Goal: Information Seeking & Learning: Find contact information

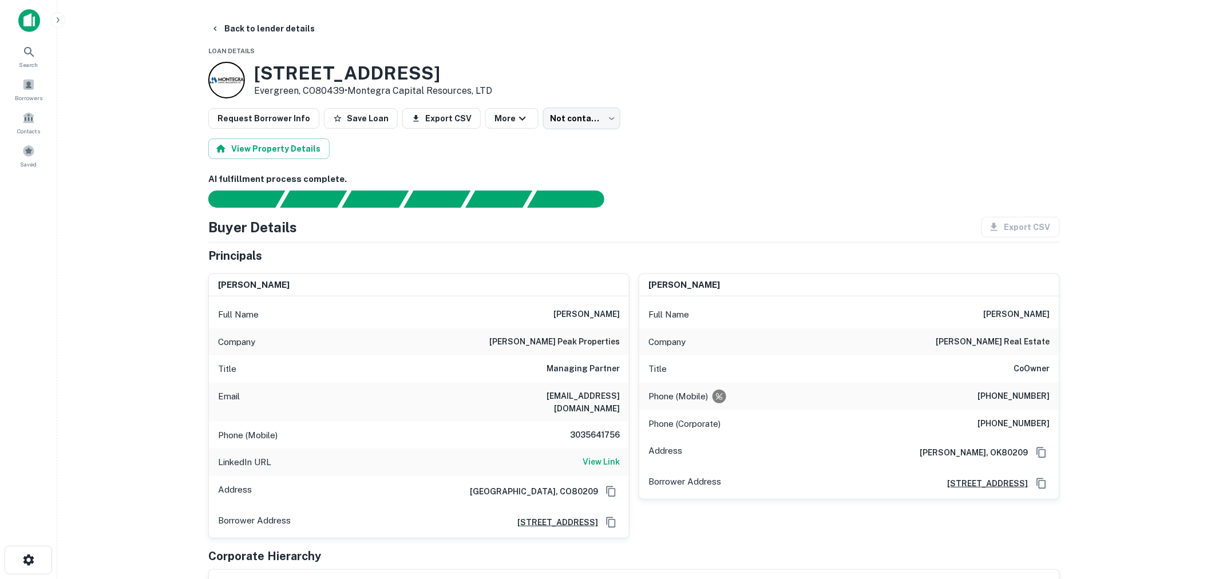
click at [30, 26] on img at bounding box center [29, 20] width 22 height 23
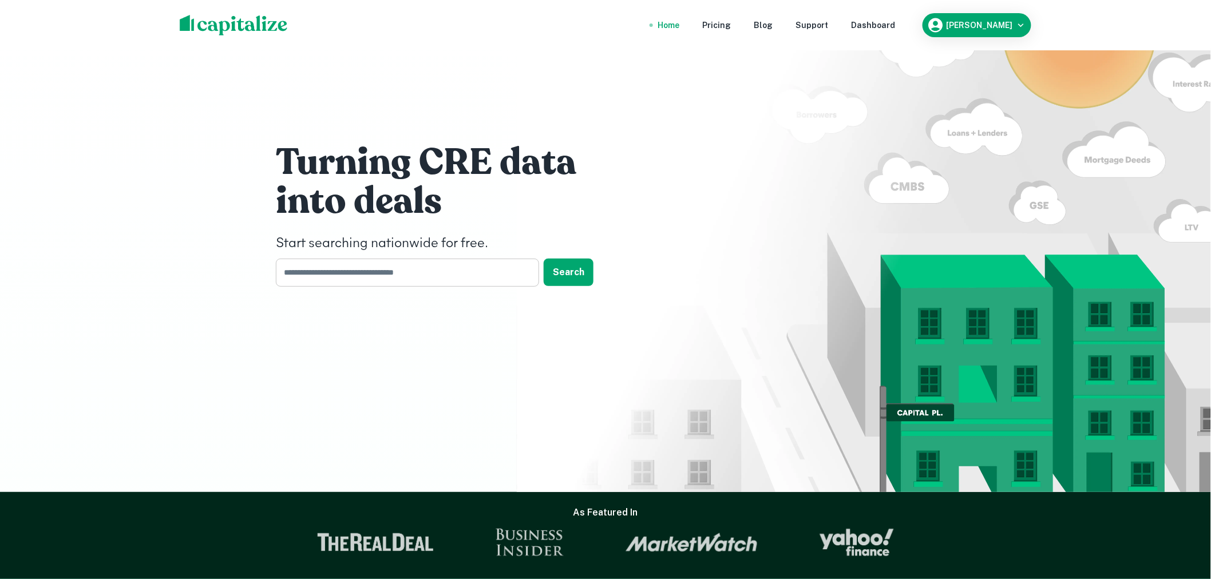
click at [502, 277] on input "text" at bounding box center [403, 273] width 255 height 28
type input "*****"
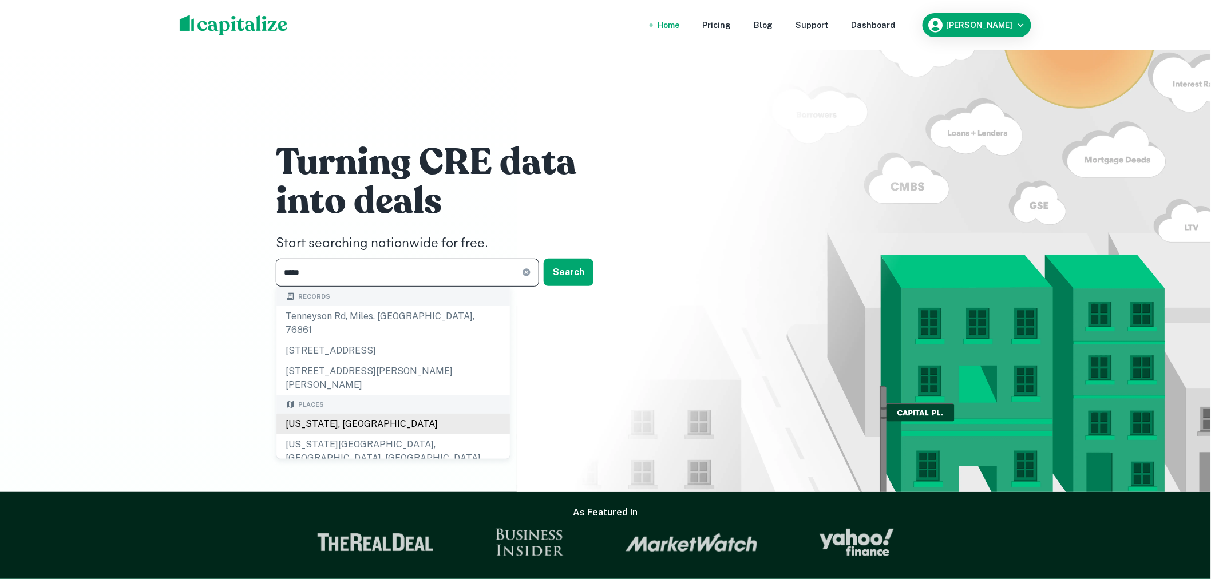
click at [360, 414] on div "[US_STATE], [GEOGRAPHIC_DATA]" at bounding box center [393, 424] width 234 height 21
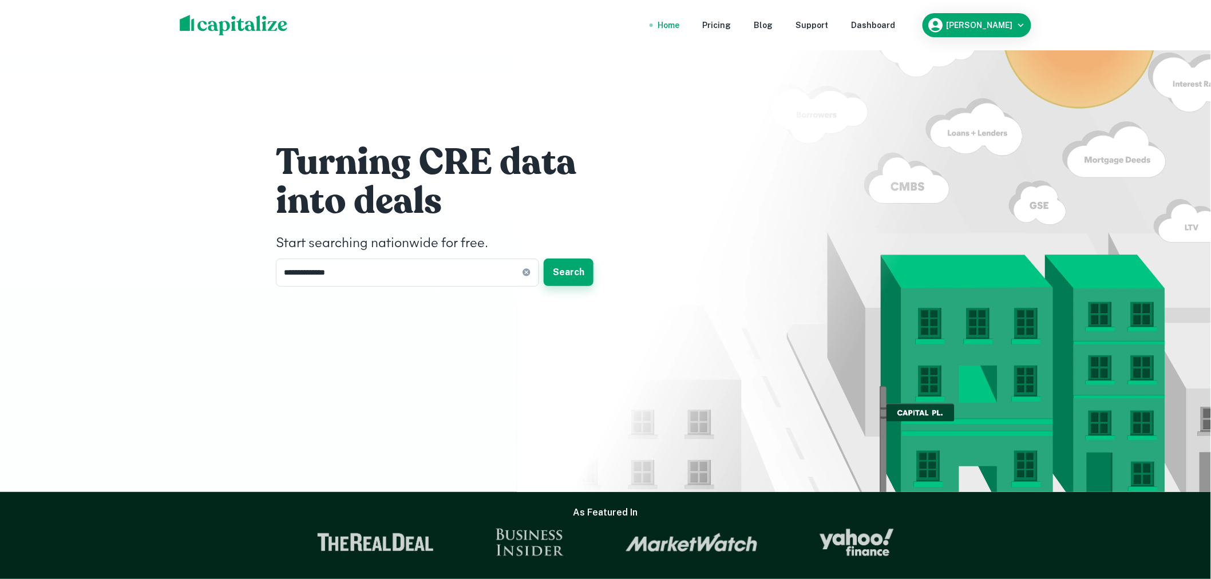
click at [572, 262] on button "Search" at bounding box center [569, 272] width 50 height 27
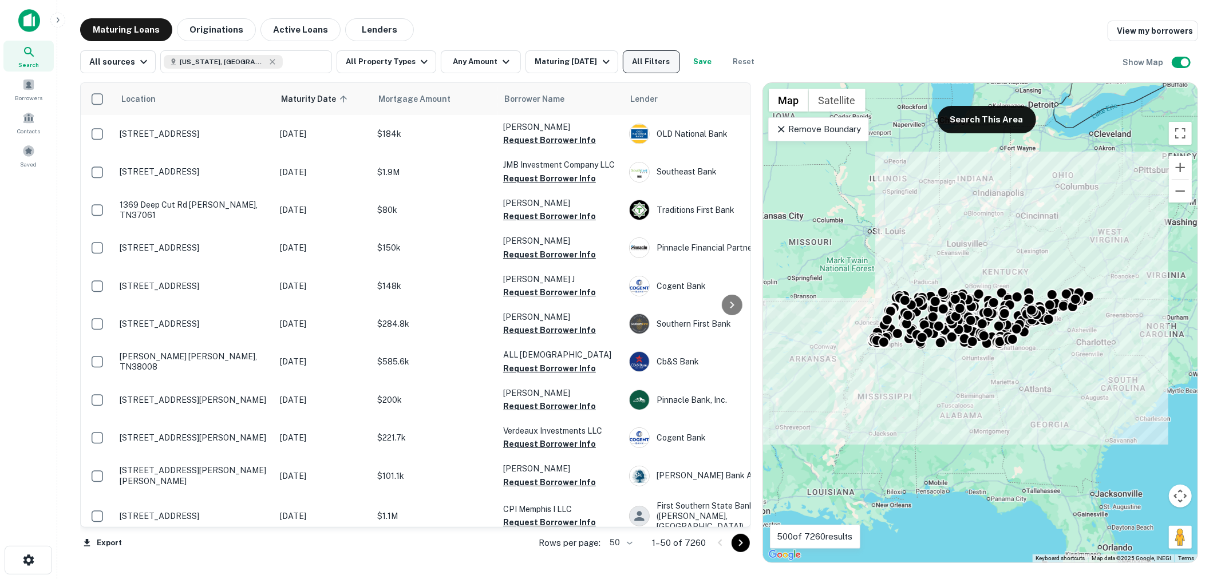
click at [653, 62] on button "All Filters" at bounding box center [651, 61] width 57 height 23
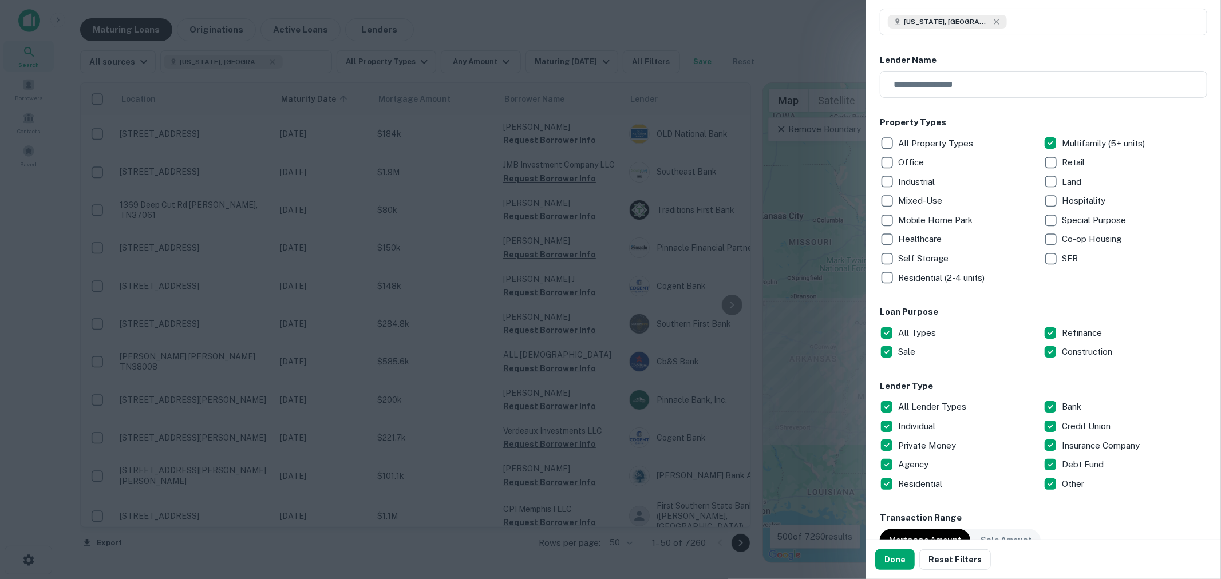
scroll to position [169, 0]
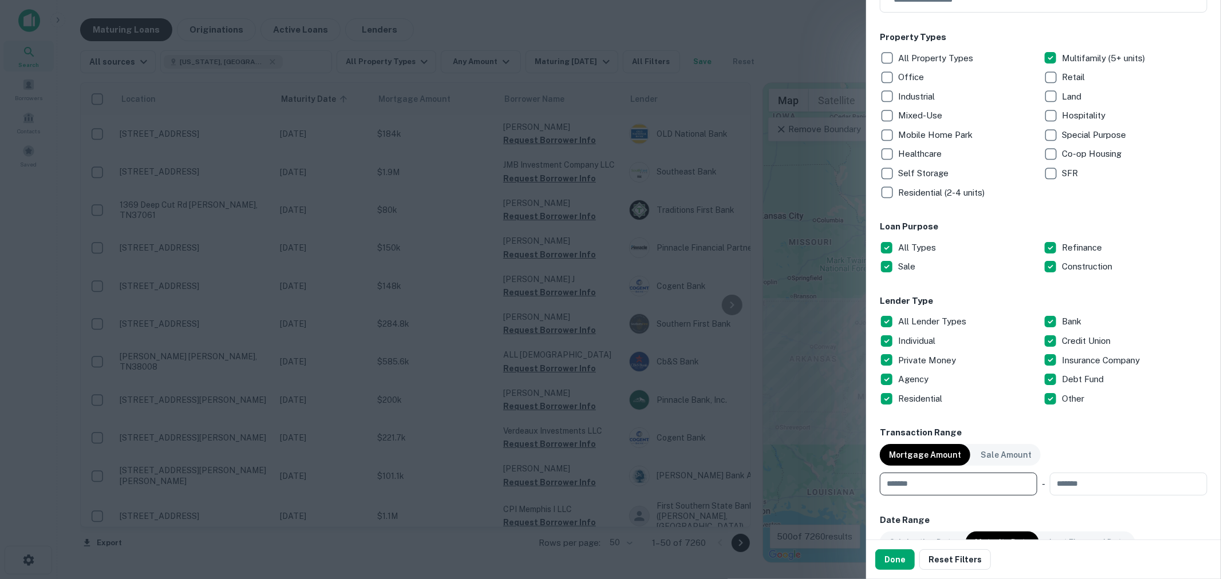
click at [1000, 476] on input "number" at bounding box center [954, 484] width 149 height 23
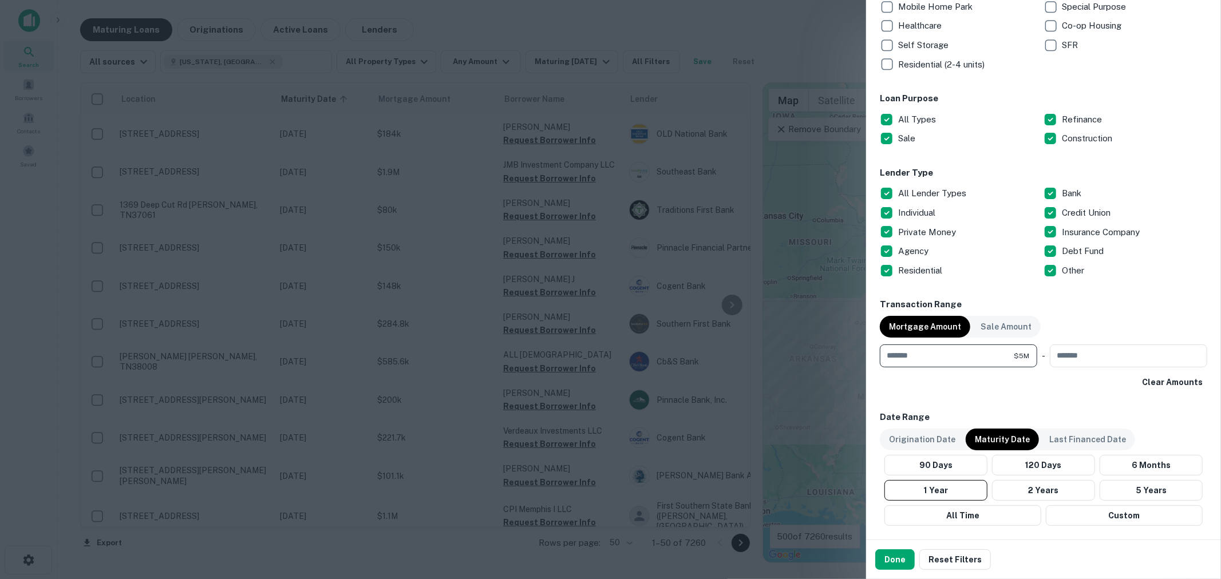
scroll to position [424, 0]
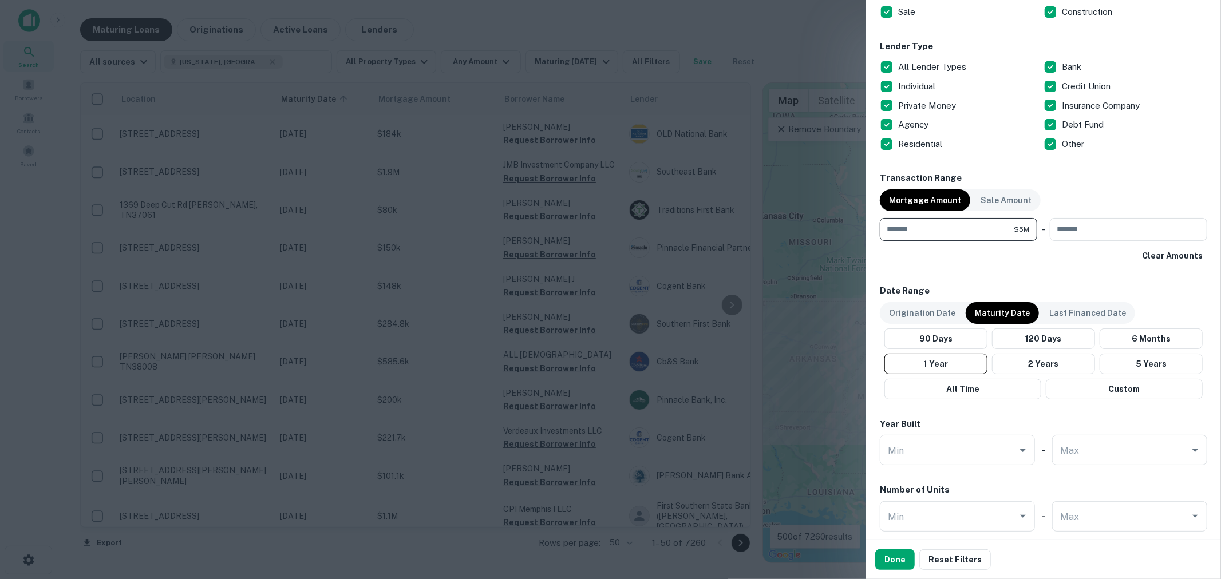
type input "*******"
click at [1004, 308] on p "Maturity Date" at bounding box center [1002, 313] width 55 height 13
click at [946, 363] on button "1 Year" at bounding box center [935, 364] width 103 height 21
click at [892, 567] on button "Done" at bounding box center [894, 560] width 39 height 21
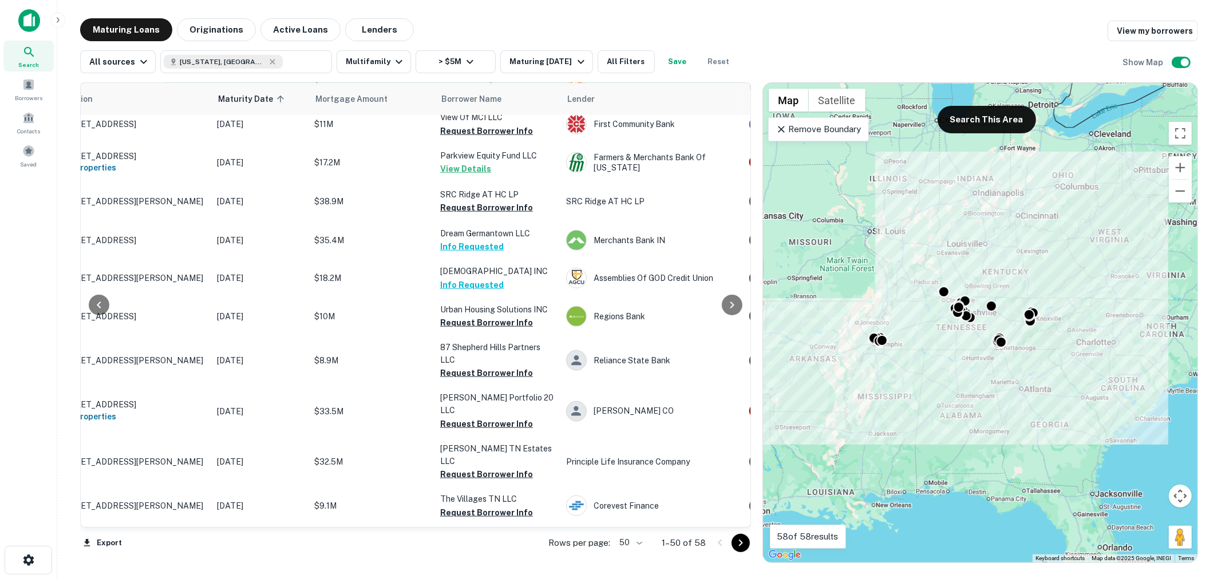
scroll to position [848, 63]
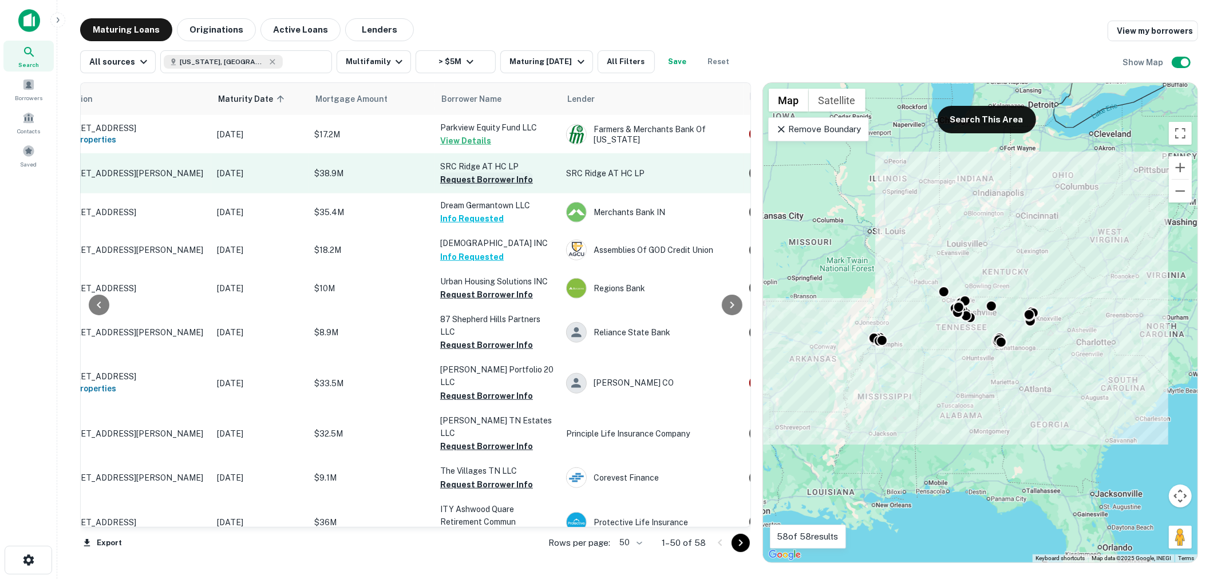
click at [481, 173] on button "Request Borrower Info" at bounding box center [486, 180] width 93 height 14
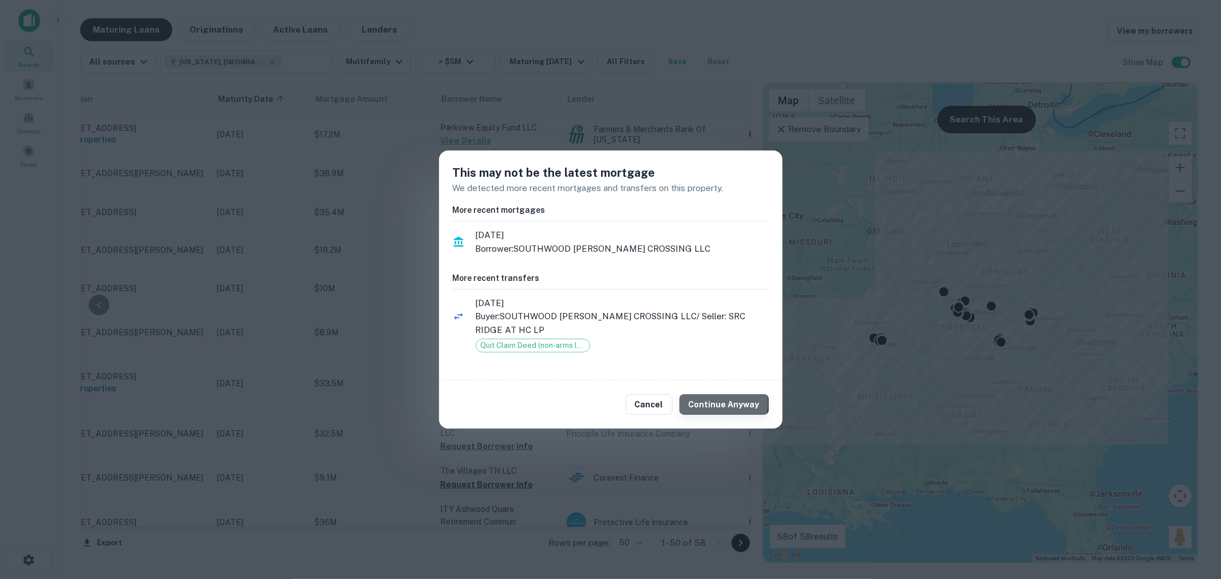
click at [727, 404] on button "Continue Anyway" at bounding box center [724, 404] width 89 height 21
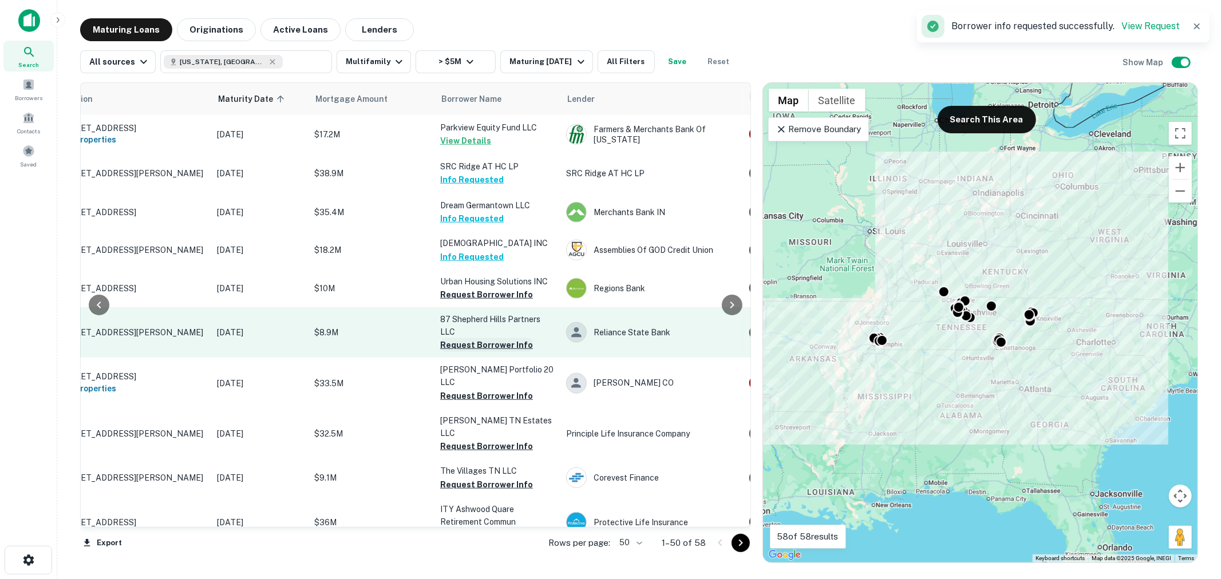
click at [490, 346] on button "Request Borrower Info" at bounding box center [486, 345] width 93 height 14
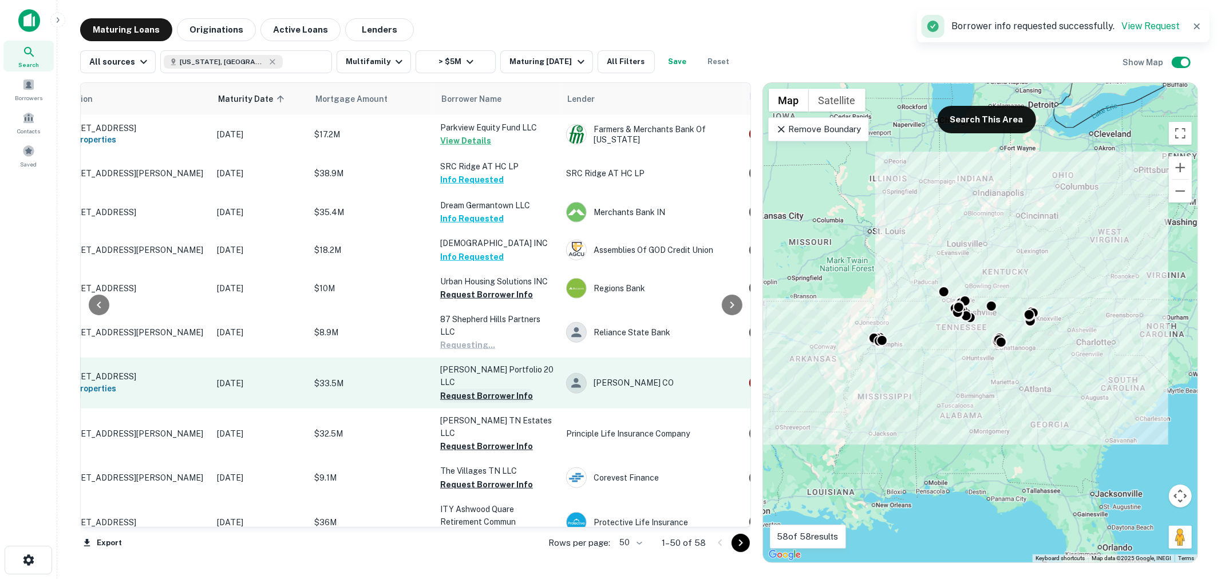
click at [495, 389] on button "Request Borrower Info" at bounding box center [486, 396] width 93 height 14
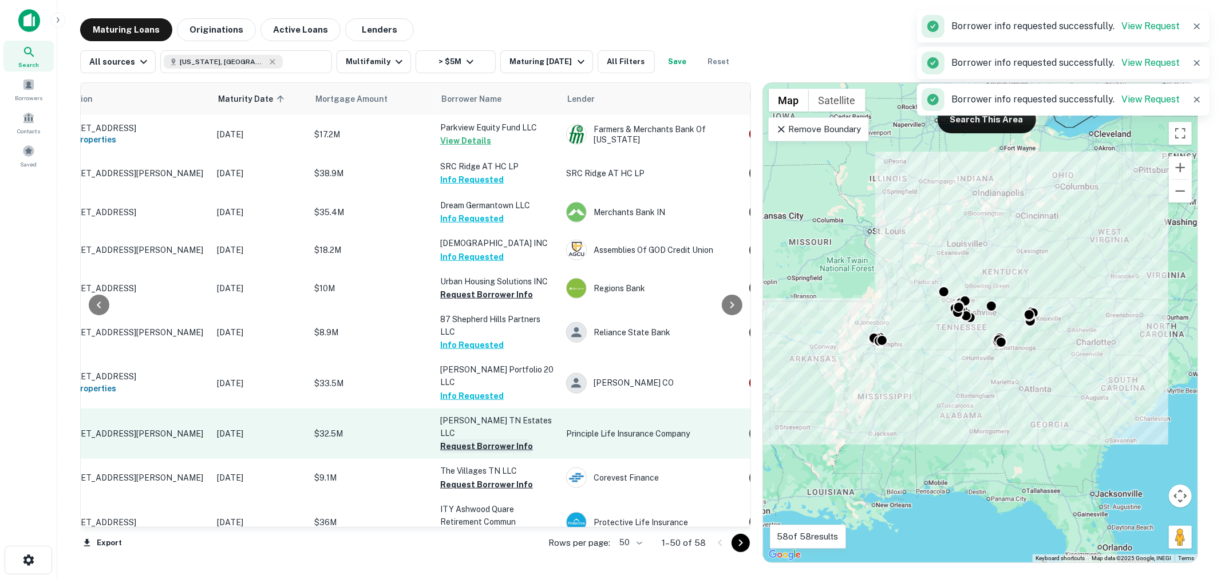
click at [493, 440] on button "Request Borrower Info" at bounding box center [486, 447] width 93 height 14
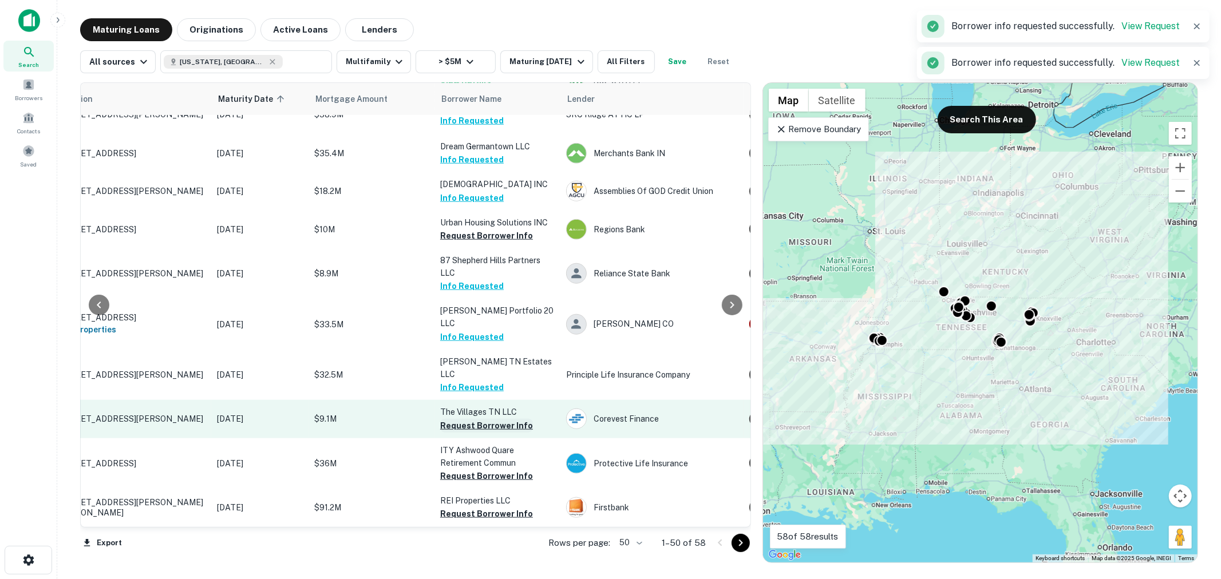
scroll to position [933, 63]
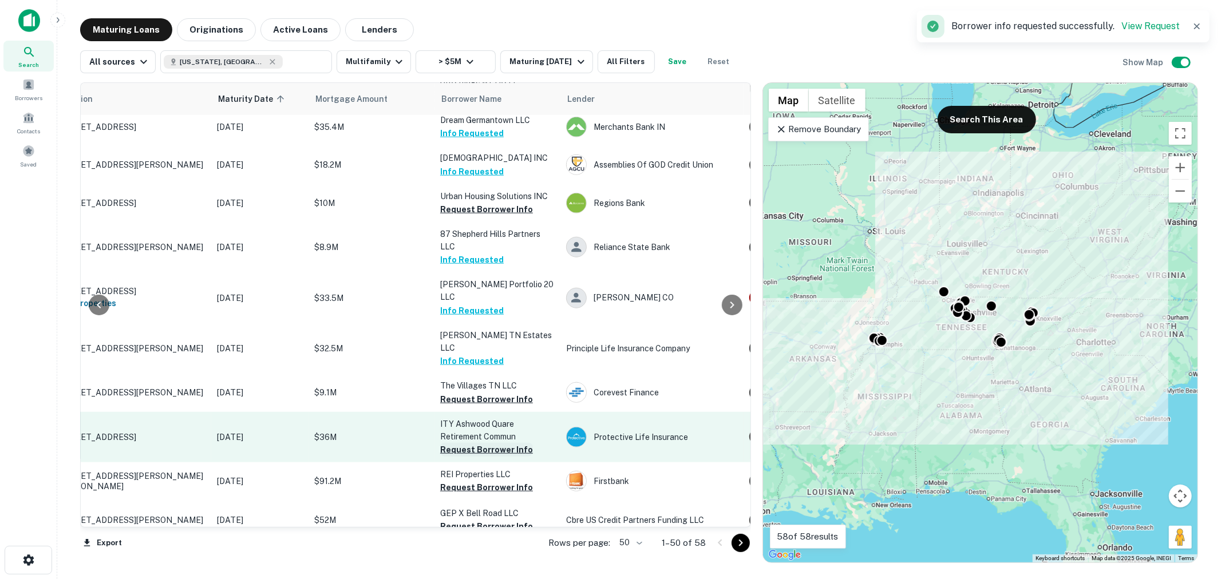
click at [484, 443] on button "Request Borrower Info" at bounding box center [486, 450] width 93 height 14
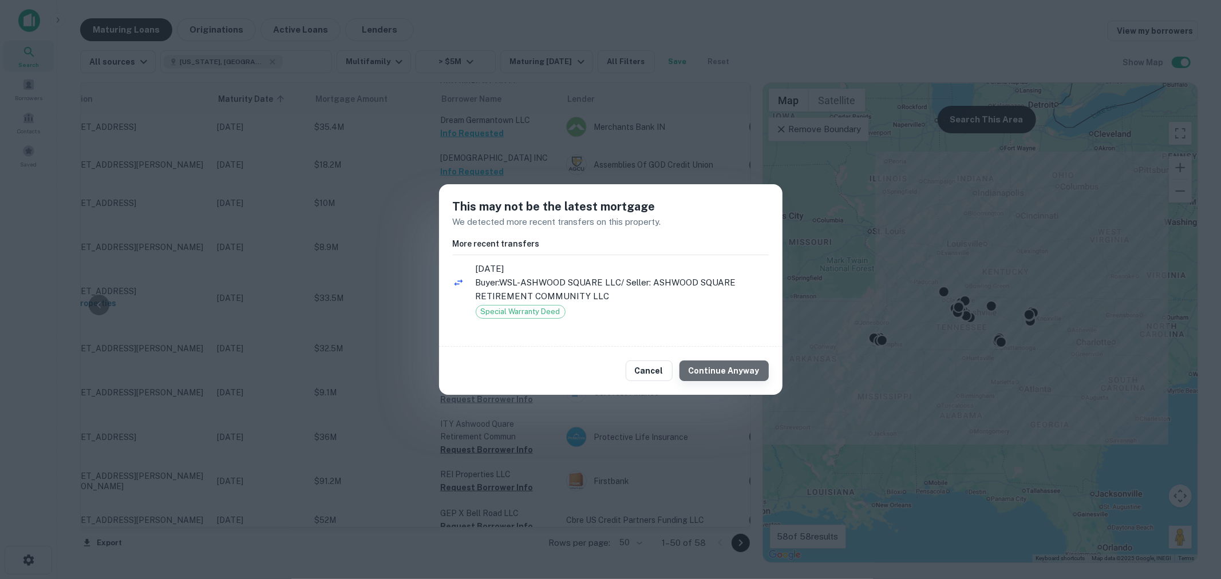
click at [745, 374] on button "Continue Anyway" at bounding box center [724, 371] width 89 height 21
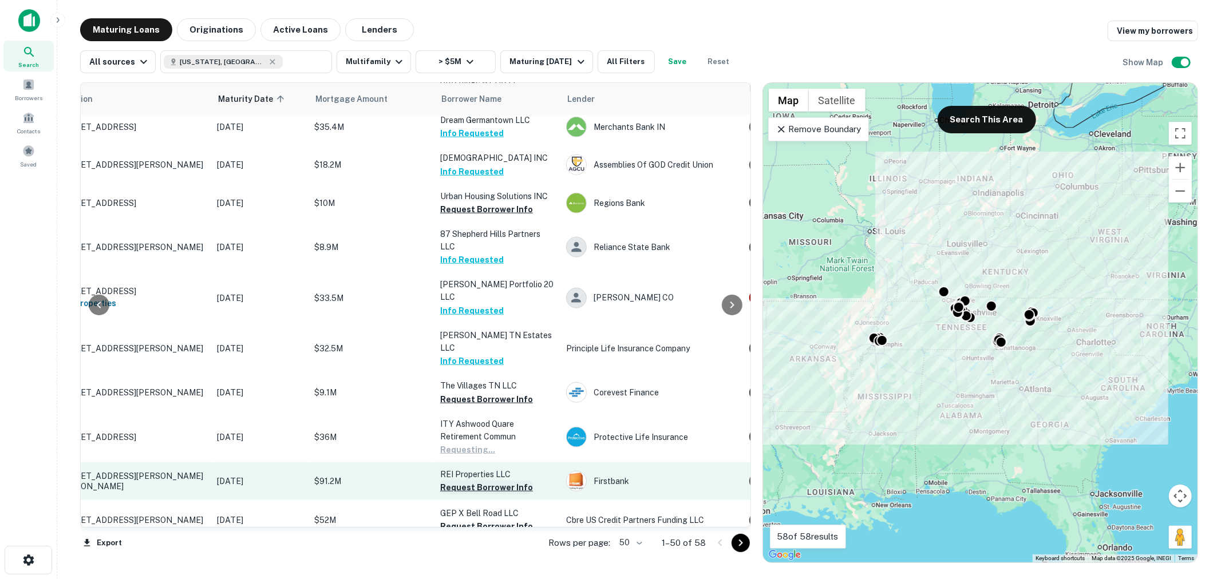
click at [489, 481] on button "Request Borrower Info" at bounding box center [486, 488] width 93 height 14
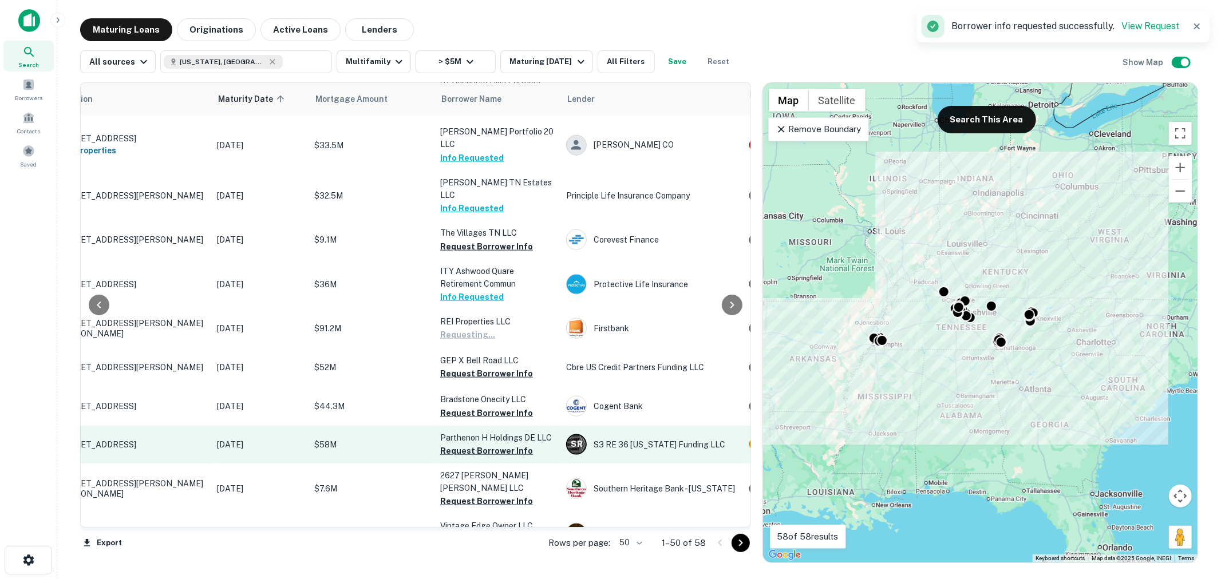
scroll to position [1102, 63]
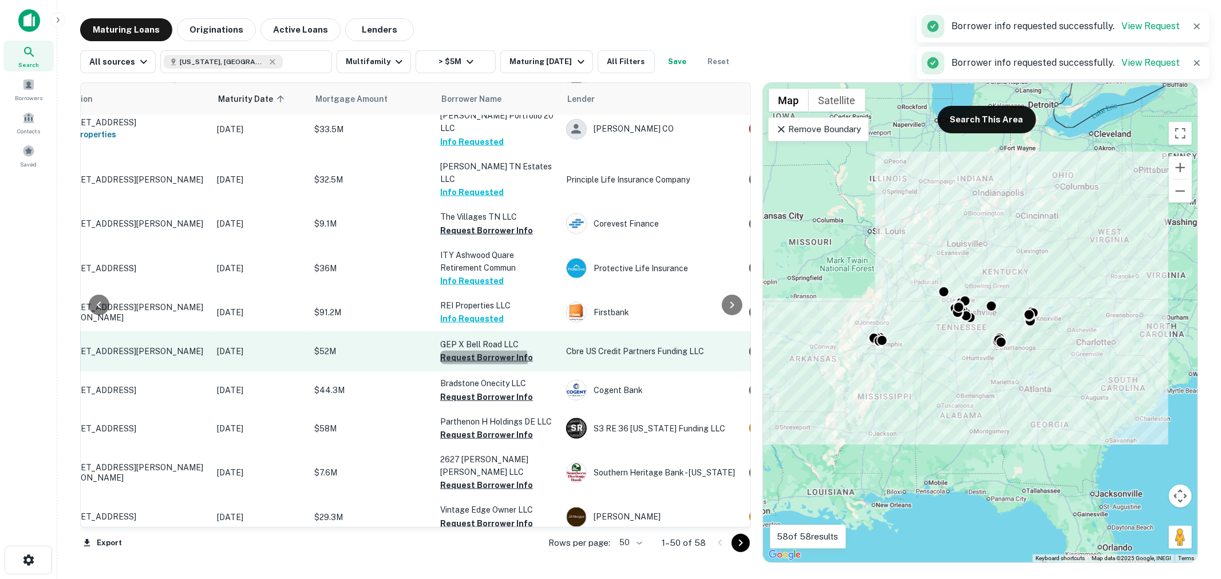
click at [483, 351] on button "Request Borrower Info" at bounding box center [486, 358] width 93 height 14
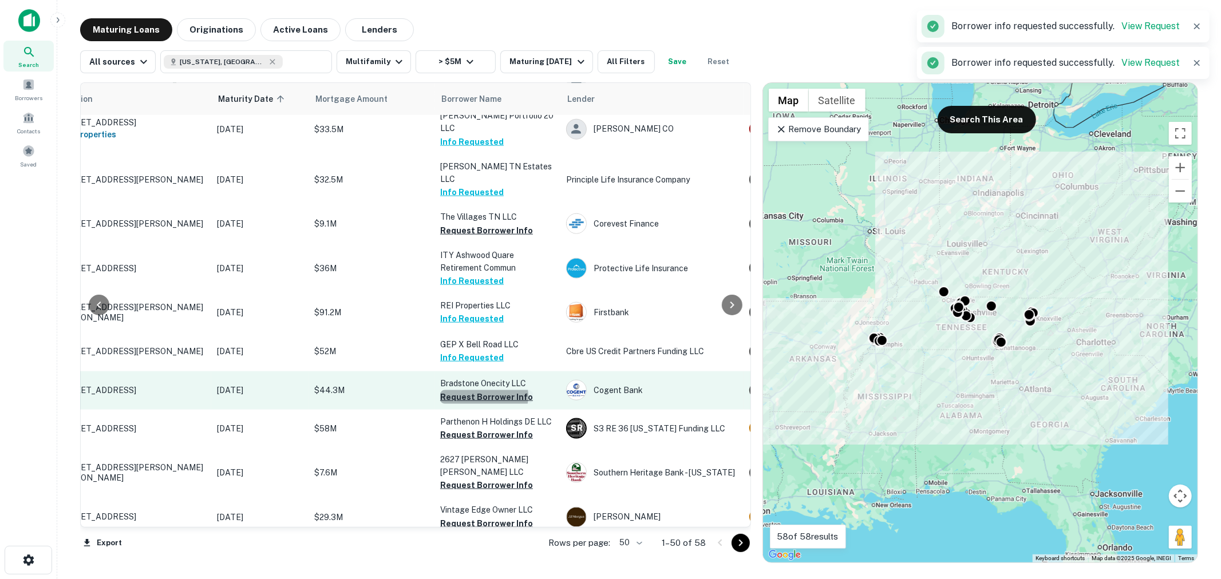
click at [484, 390] on button "Request Borrower Info" at bounding box center [486, 397] width 93 height 14
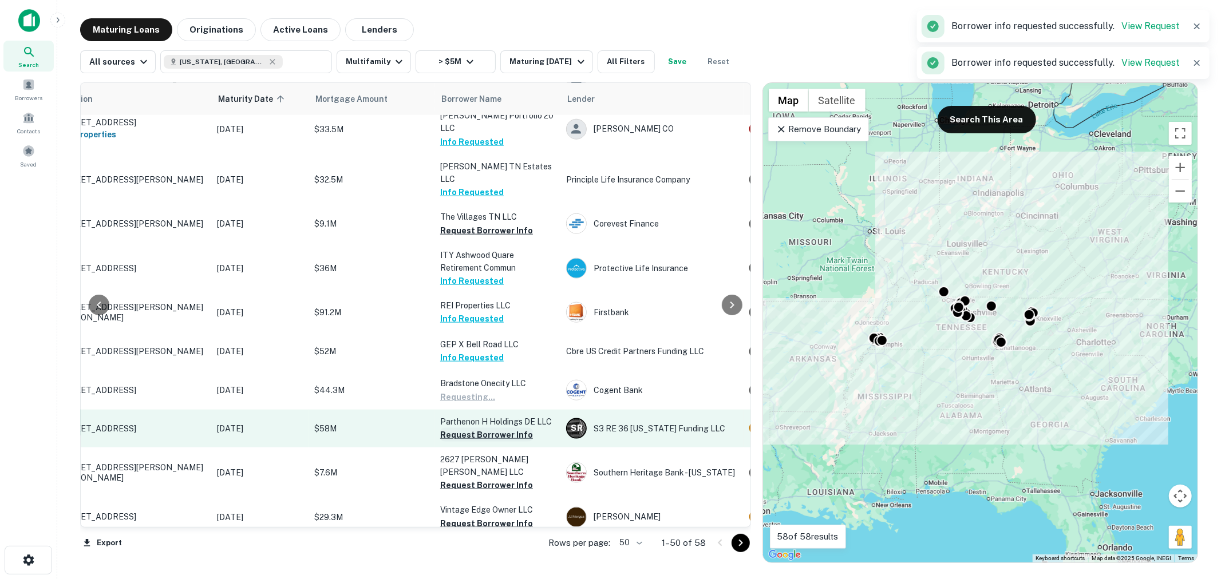
click at [485, 428] on button "Request Borrower Info" at bounding box center [486, 435] width 93 height 14
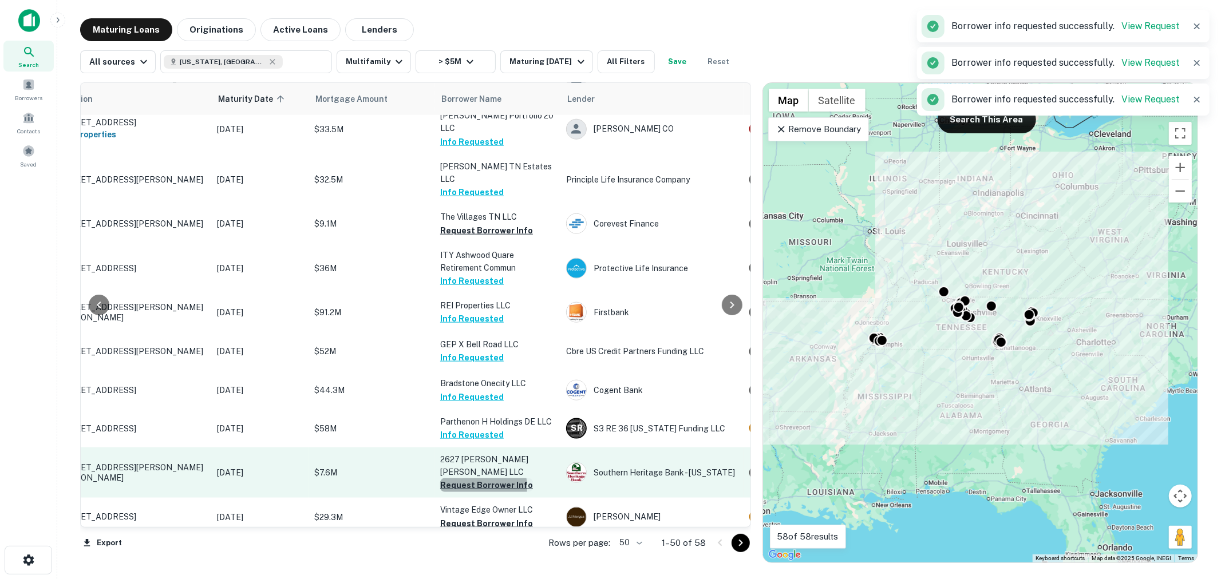
click at [475, 479] on button "Request Borrower Info" at bounding box center [486, 486] width 93 height 14
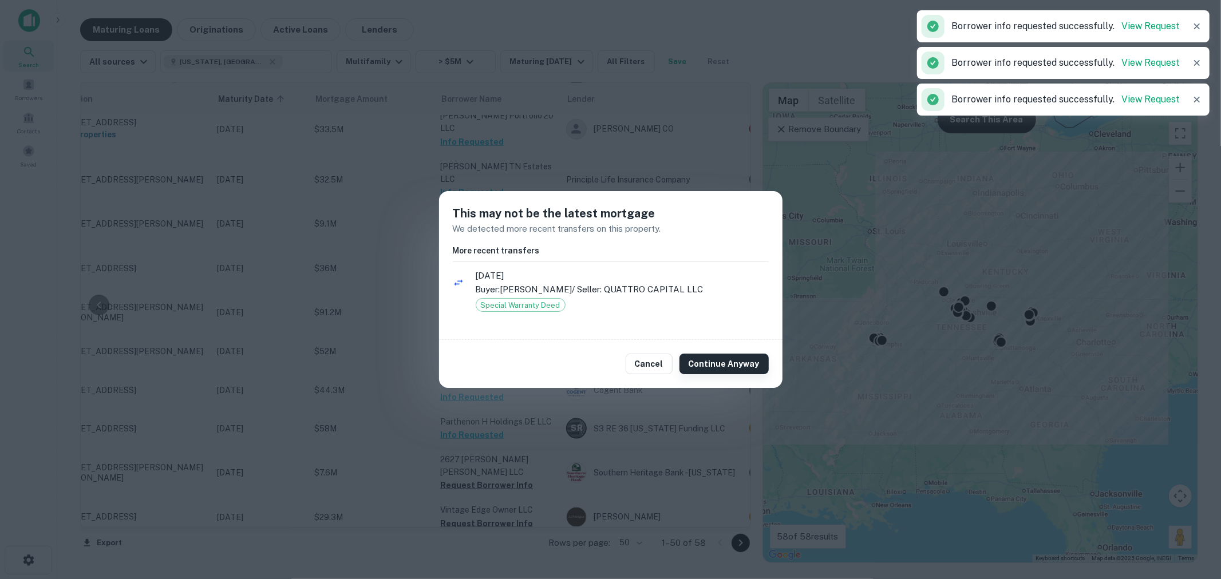
click at [729, 357] on button "Continue Anyway" at bounding box center [724, 364] width 89 height 21
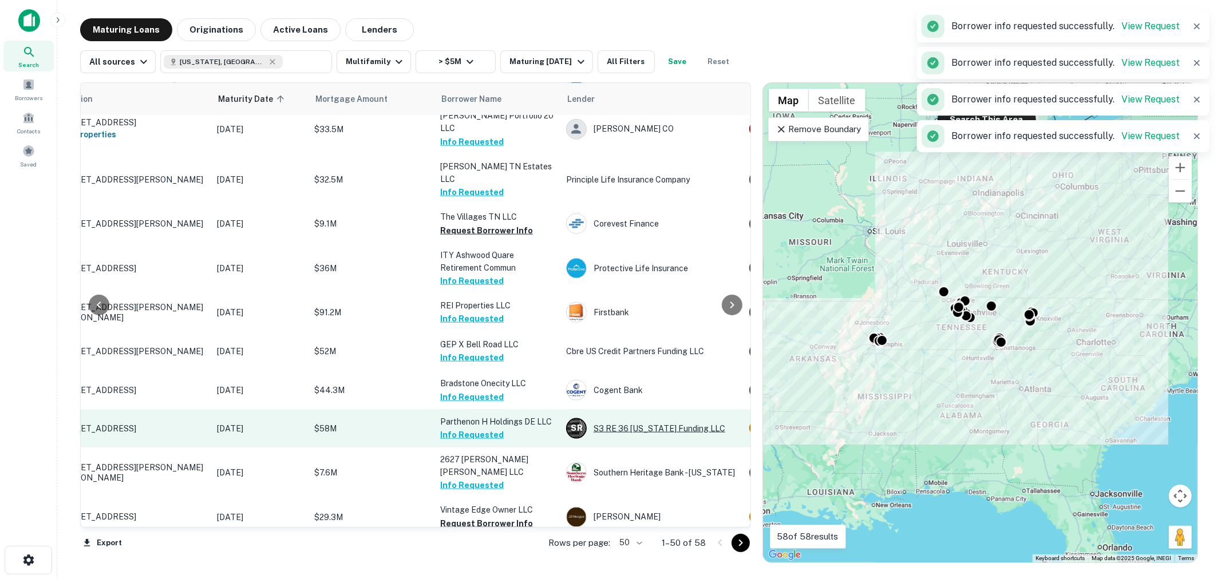
click at [499, 517] on button "Request Borrower Info" at bounding box center [486, 524] width 93 height 14
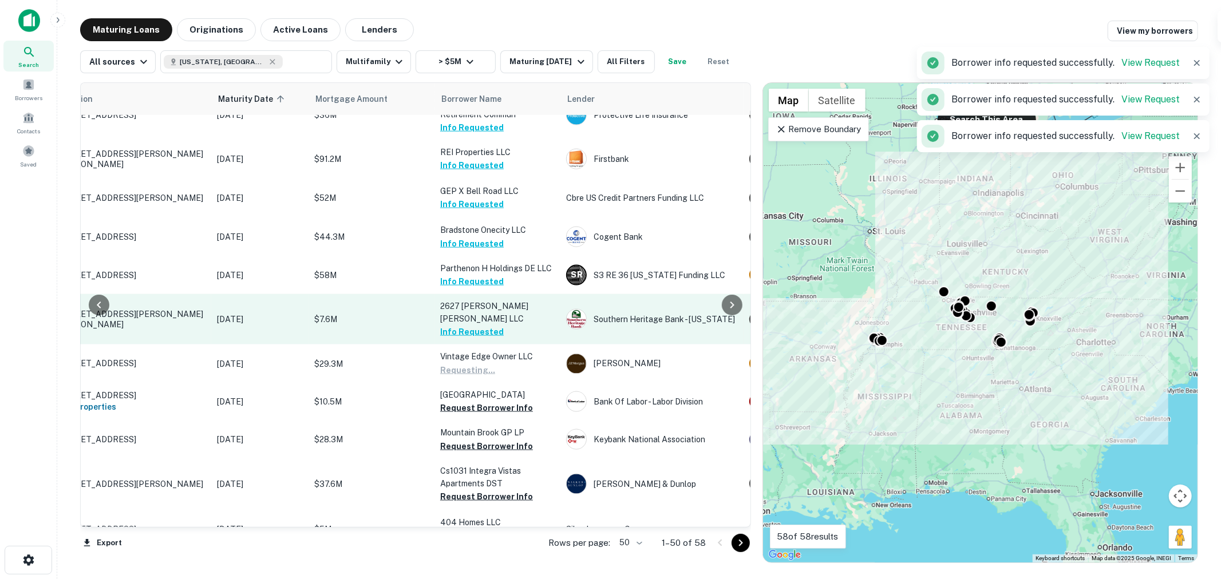
scroll to position [1272, 63]
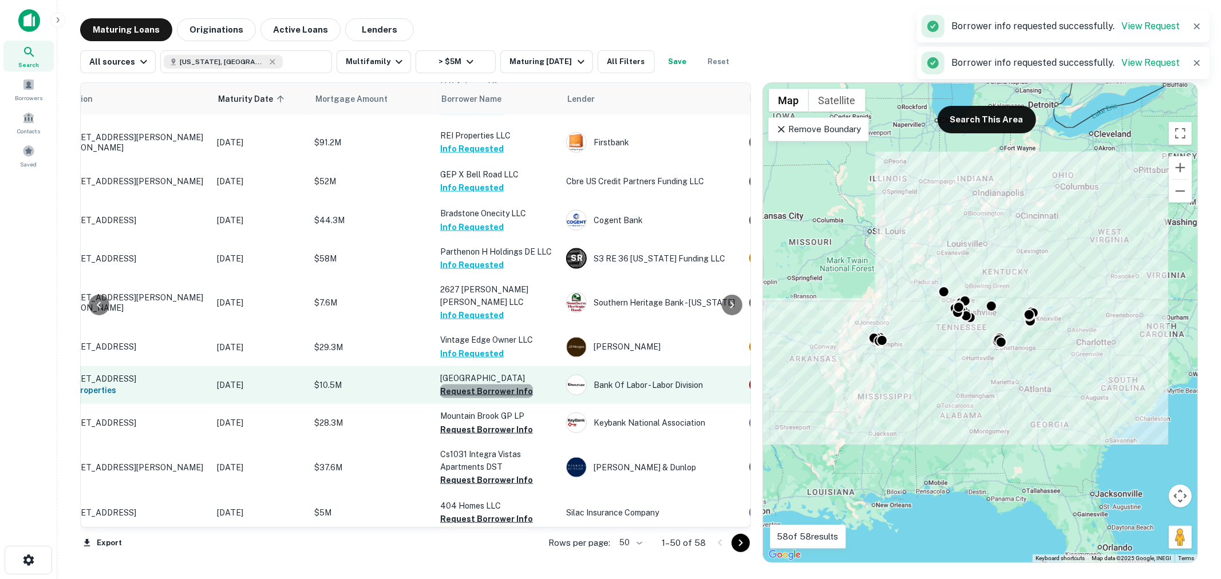
click at [490, 385] on button "Request Borrower Info" at bounding box center [486, 392] width 93 height 14
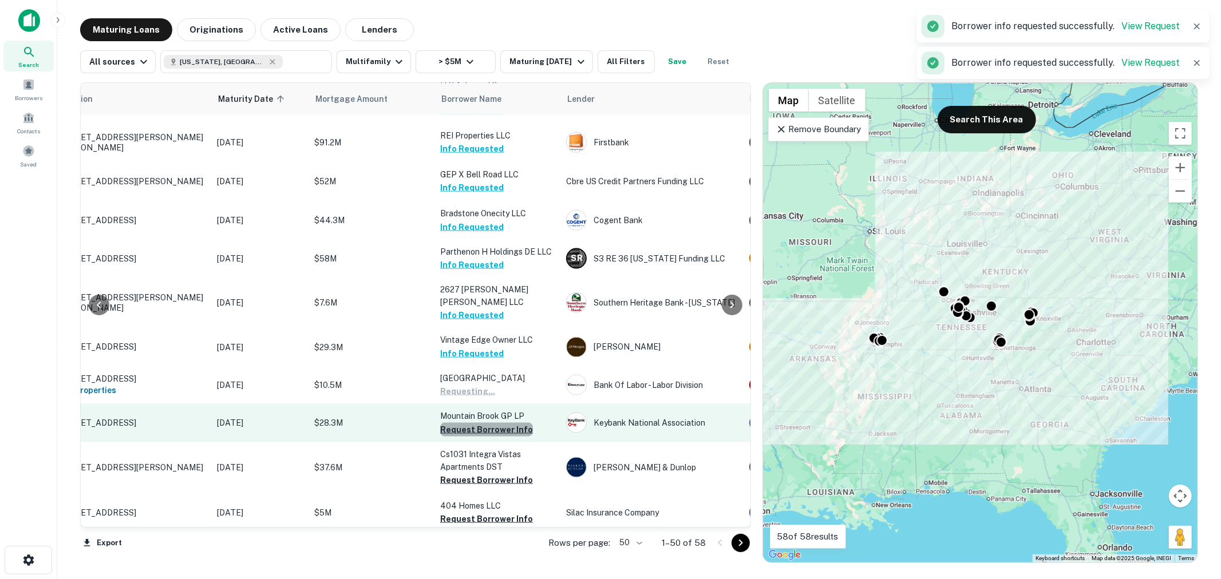
click at [491, 423] on button "Request Borrower Info" at bounding box center [486, 430] width 93 height 14
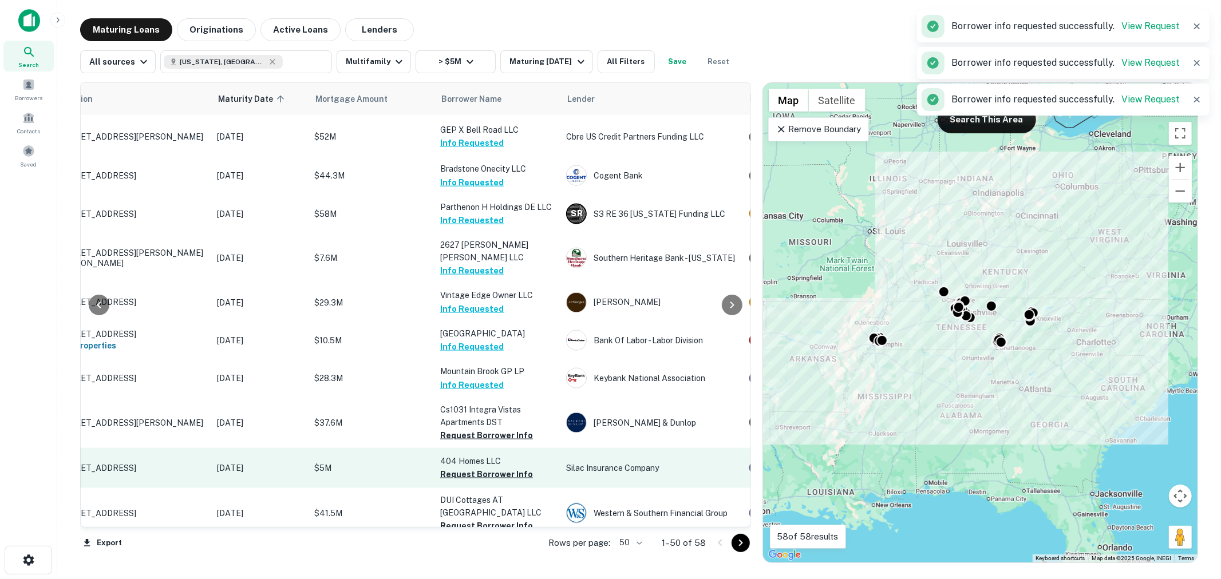
scroll to position [1357, 63]
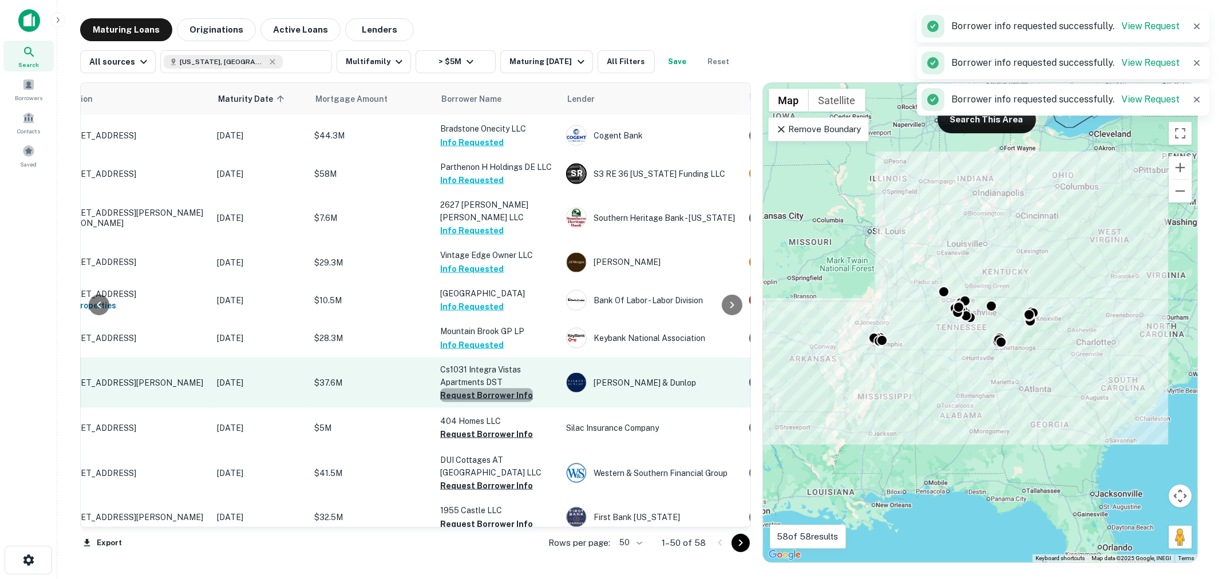
click at [487, 389] on button "Request Borrower Info" at bounding box center [486, 396] width 93 height 14
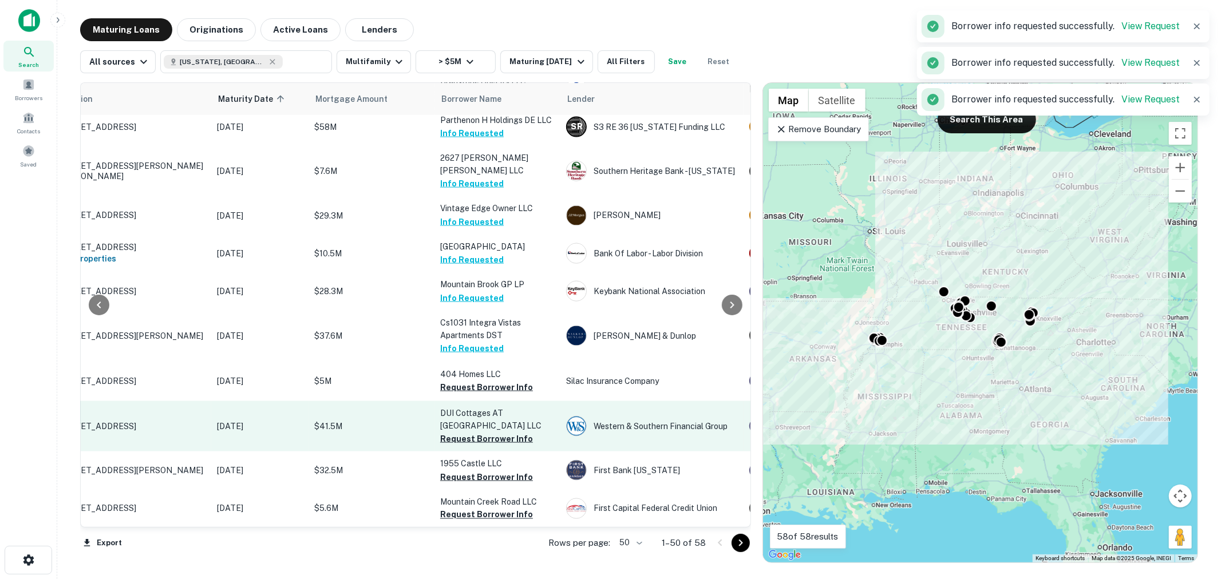
scroll to position [1441, 63]
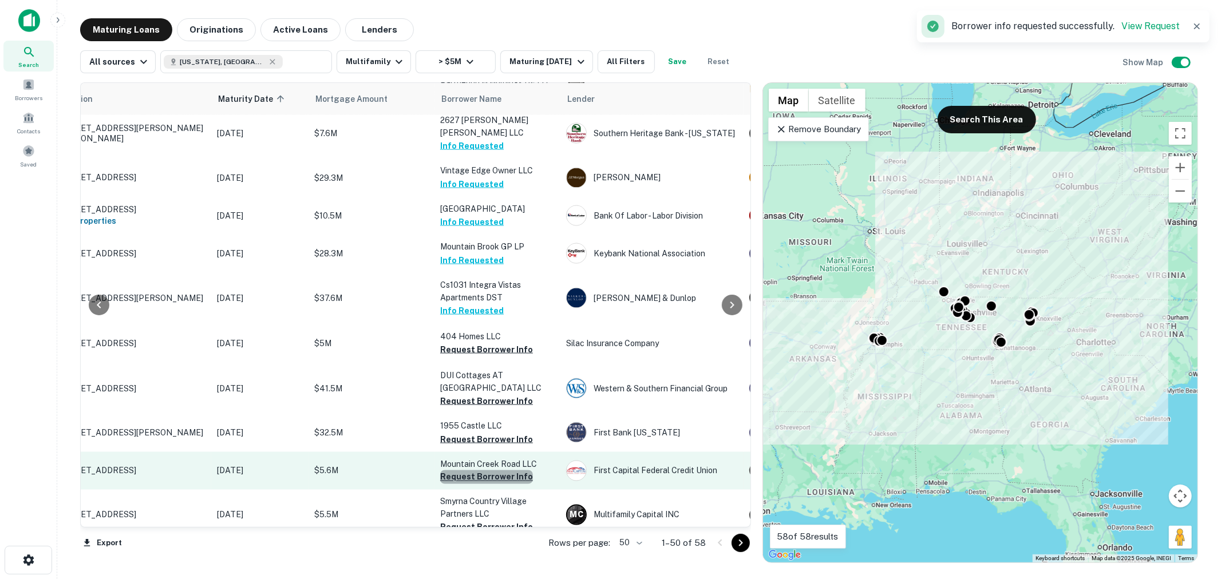
click at [496, 471] on button "Request Borrower Info" at bounding box center [486, 478] width 93 height 14
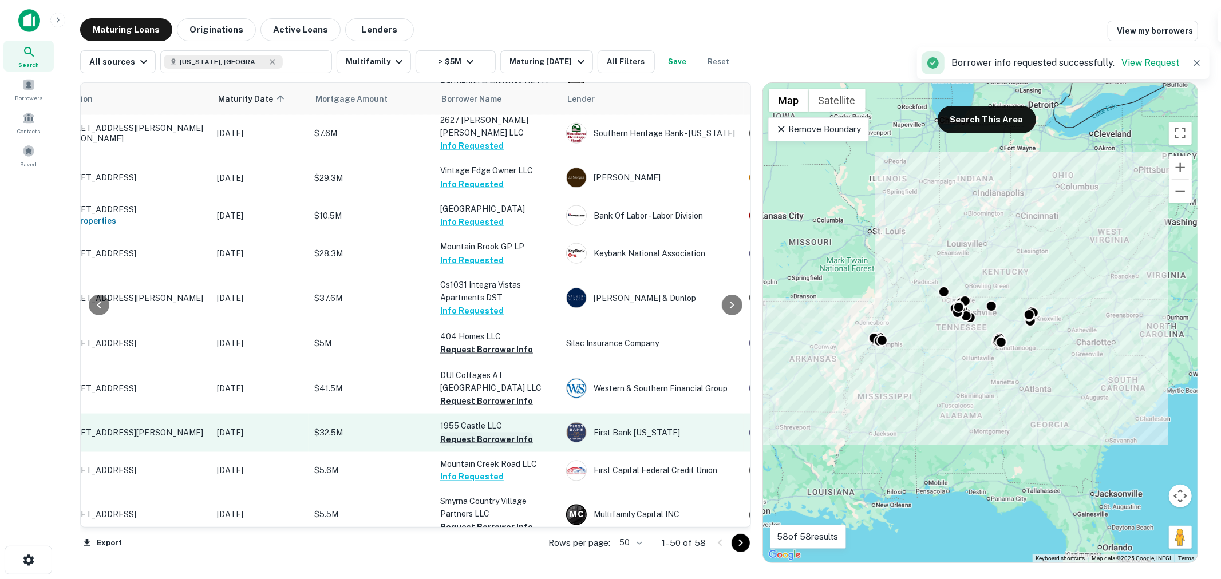
click at [471, 433] on button "Request Borrower Info" at bounding box center [486, 440] width 93 height 14
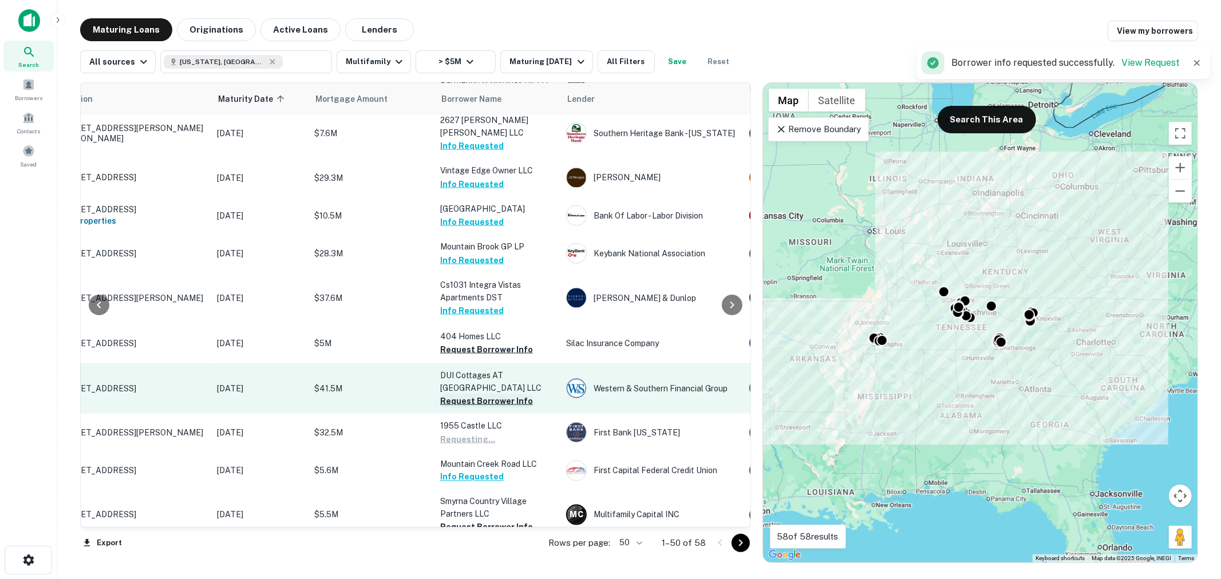
click at [483, 394] on button "Request Borrower Info" at bounding box center [486, 401] width 93 height 14
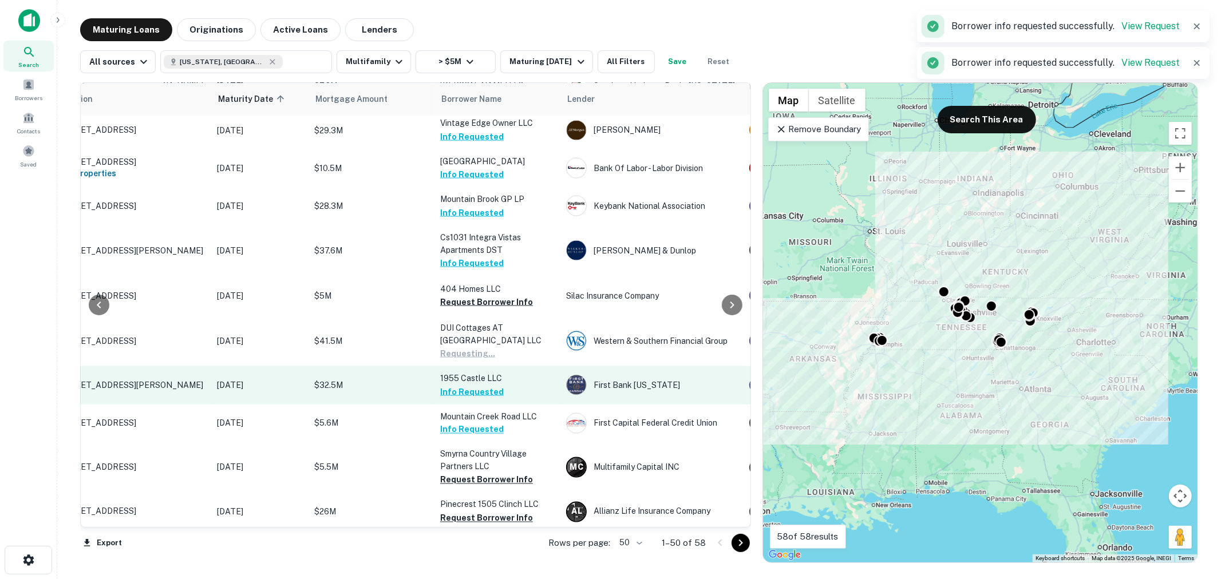
scroll to position [1526, 63]
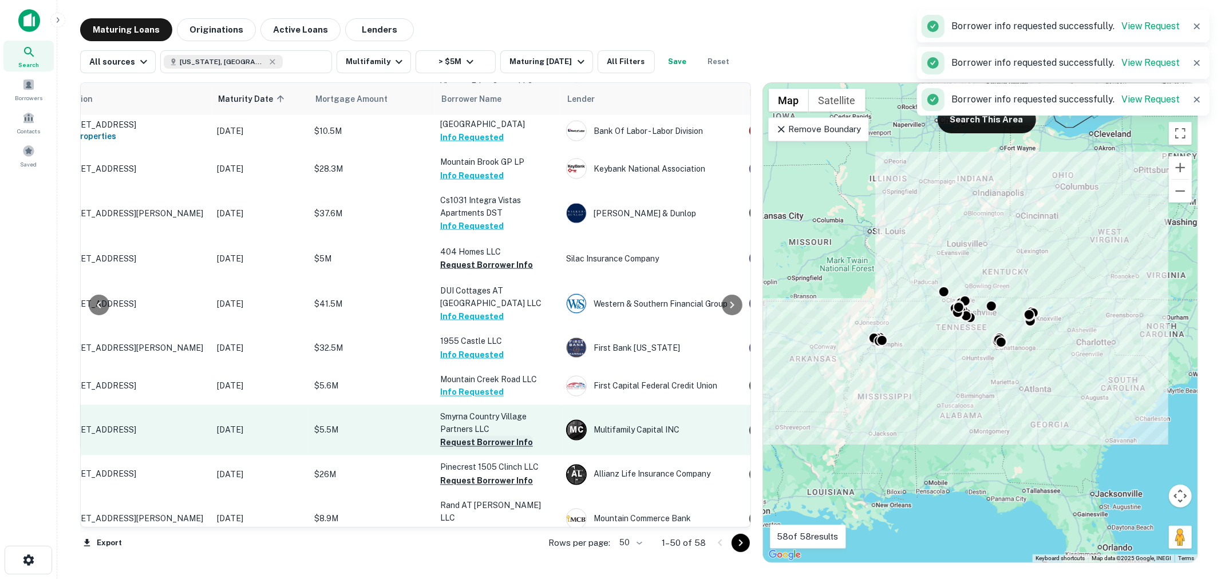
click at [491, 436] on button "Request Borrower Info" at bounding box center [486, 443] width 93 height 14
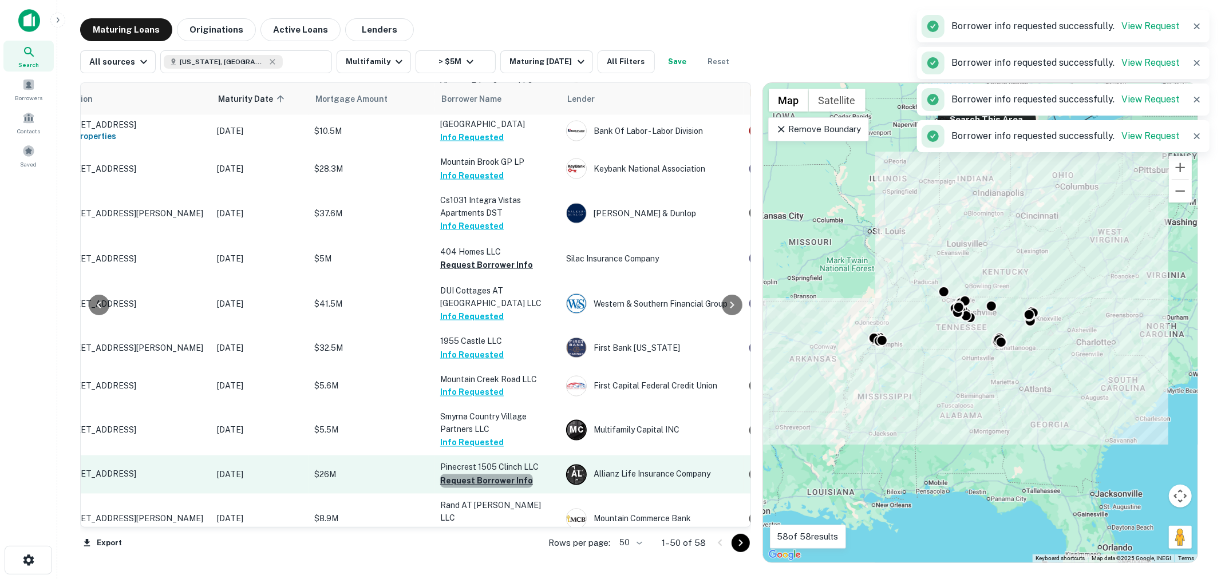
click at [496, 475] on button "Request Borrower Info" at bounding box center [486, 482] width 93 height 14
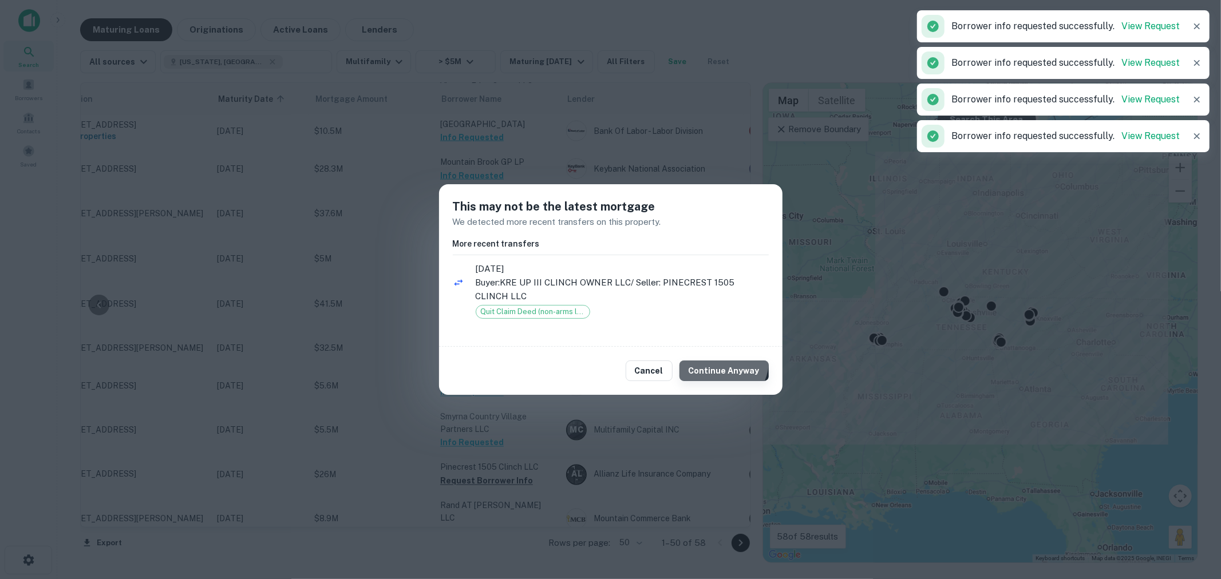
click at [724, 362] on button "Continue Anyway" at bounding box center [724, 371] width 89 height 21
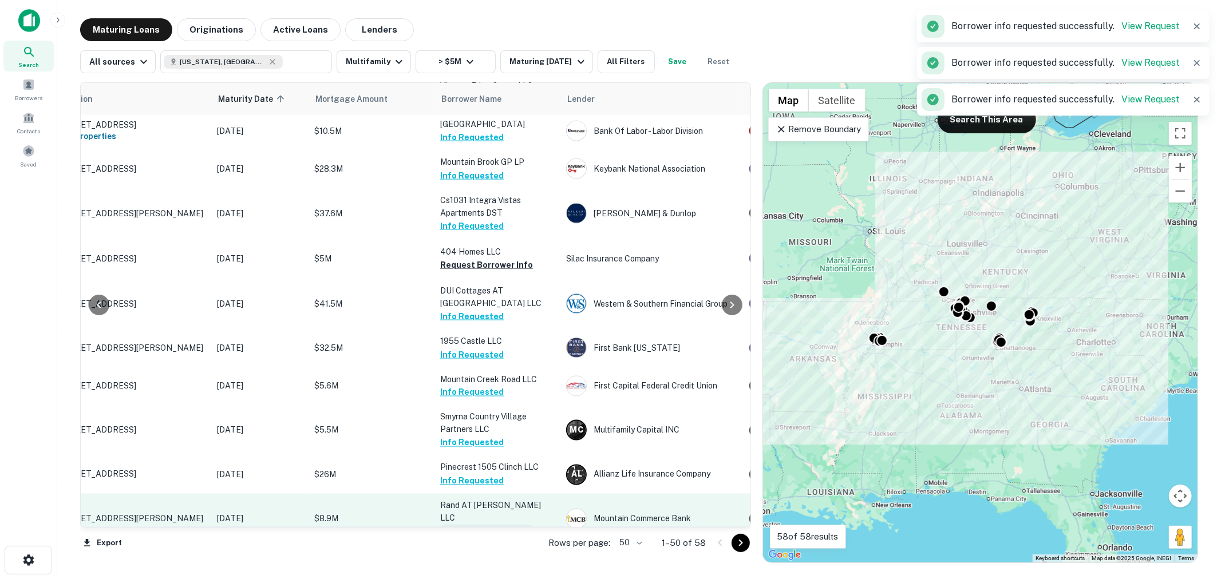
click at [488, 525] on button "Request Borrower Info" at bounding box center [486, 532] width 93 height 14
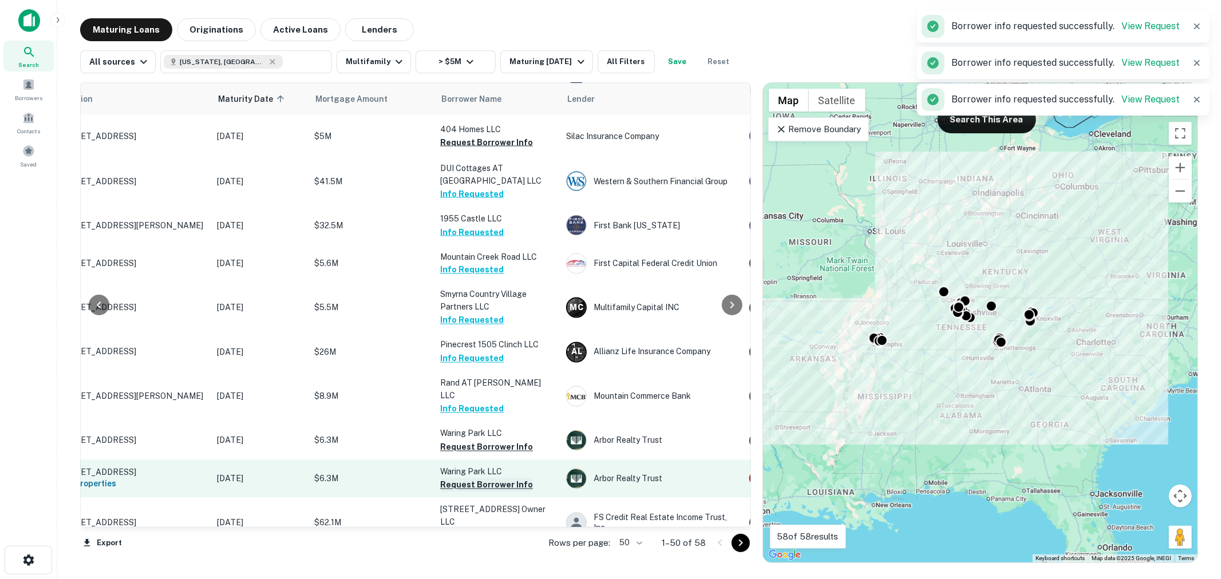
scroll to position [1652, 63]
